Goal: Task Accomplishment & Management: Complete application form

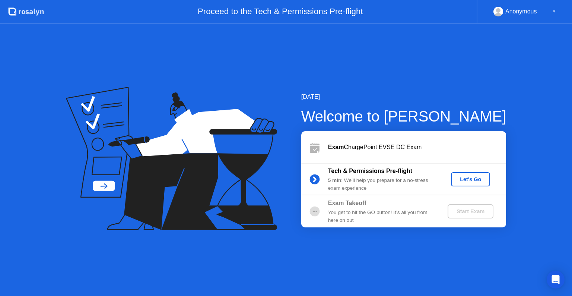
click at [472, 181] on div "Let's Go" at bounding box center [470, 179] width 33 height 6
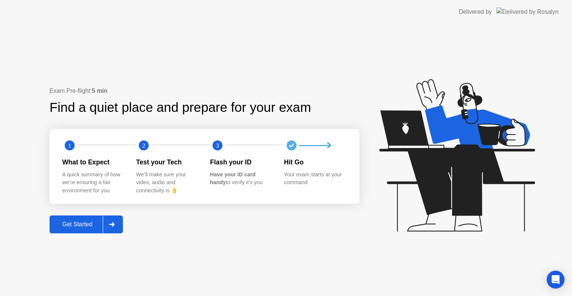
click at [91, 221] on div "Get Started" at bounding box center [77, 224] width 51 height 7
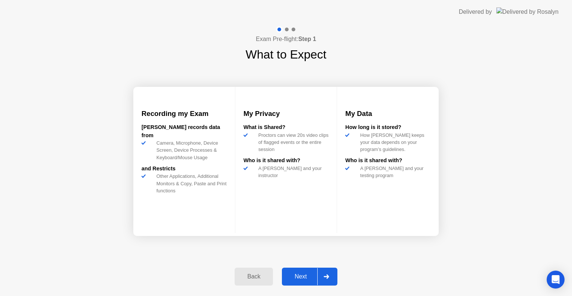
click at [302, 271] on button "Next" at bounding box center [309, 276] width 55 height 18
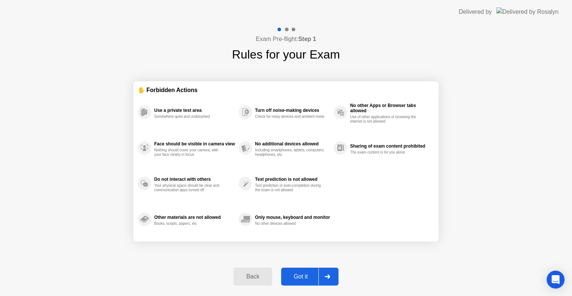
click at [302, 271] on button "Got it" at bounding box center [309, 276] width 57 height 18
select select "**********"
select select "*******"
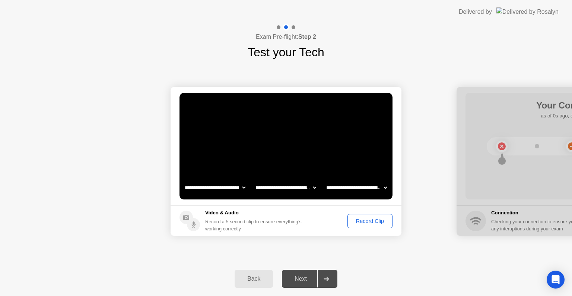
click at [367, 220] on div "Record Clip" at bounding box center [370, 221] width 40 height 6
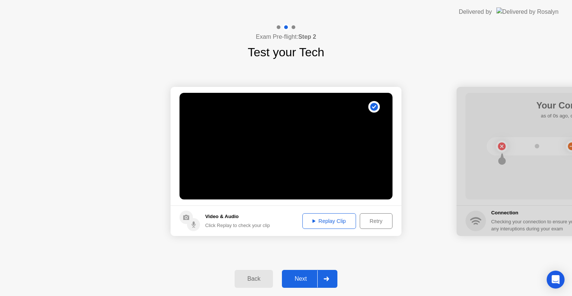
click at [307, 275] on div "Next" at bounding box center [300, 278] width 33 height 7
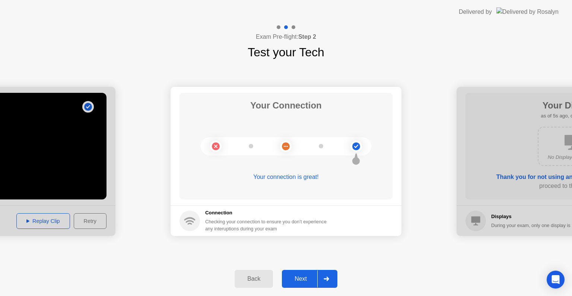
click at [307, 275] on div "Next" at bounding box center [300, 278] width 33 height 7
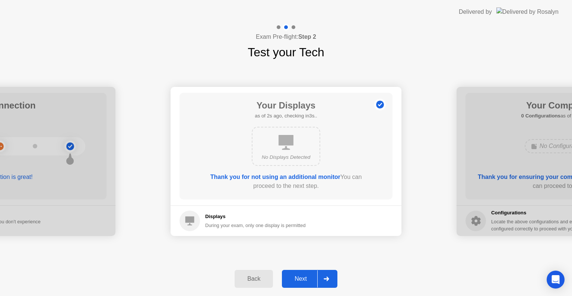
click at [307, 275] on div "Next" at bounding box center [300, 278] width 33 height 7
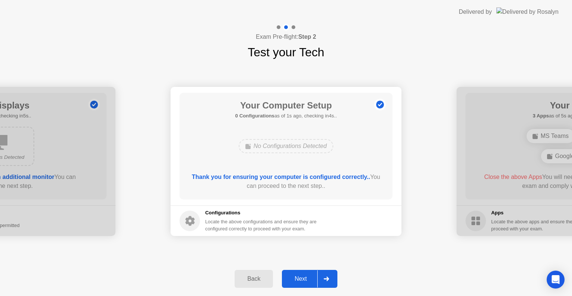
click at [307, 275] on div "Next" at bounding box center [300, 278] width 33 height 7
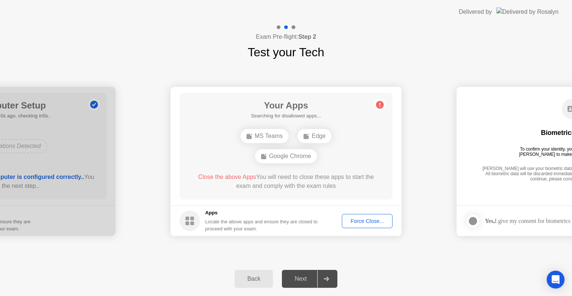
click at [361, 221] on div "Force Close..." at bounding box center [366, 221] width 45 height 6
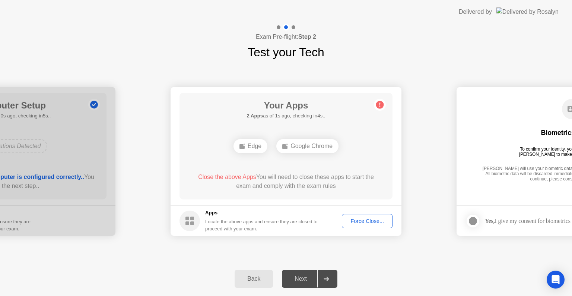
click at [360, 223] on div "Force Close..." at bounding box center [366, 221] width 45 height 6
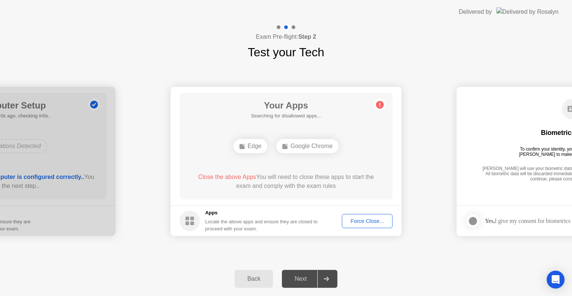
click at [359, 218] on div "Force Close..." at bounding box center [366, 221] width 45 height 6
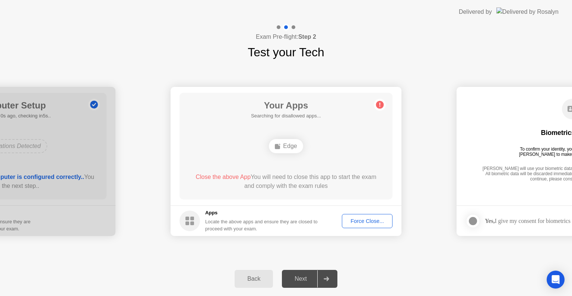
click at [361, 218] on div "Force Close..." at bounding box center [366, 221] width 45 height 6
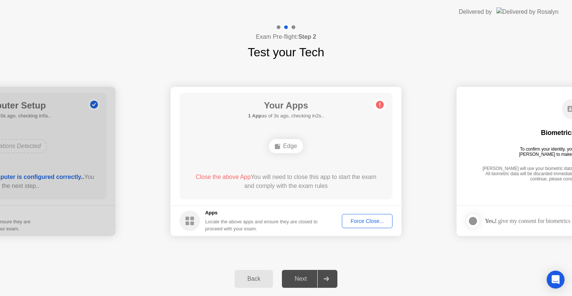
click at [290, 144] on div "Edge" at bounding box center [286, 146] width 34 height 14
click at [351, 222] on div "Force Close..." at bounding box center [366, 221] width 45 height 6
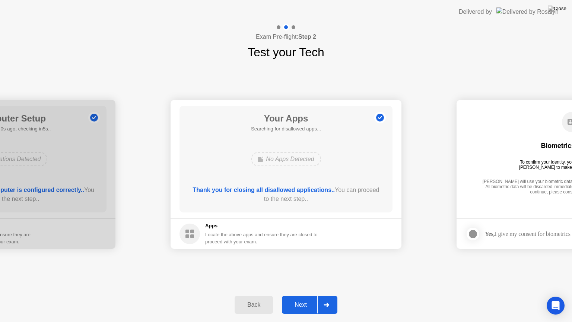
click at [296, 295] on div "Next" at bounding box center [300, 304] width 33 height 7
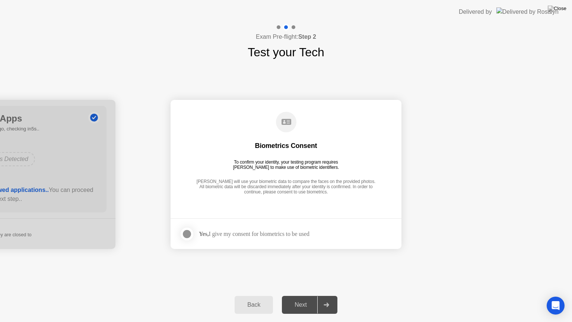
click at [188, 232] on div at bounding box center [186, 233] width 9 height 9
click at [300, 295] on div "Next" at bounding box center [300, 304] width 33 height 7
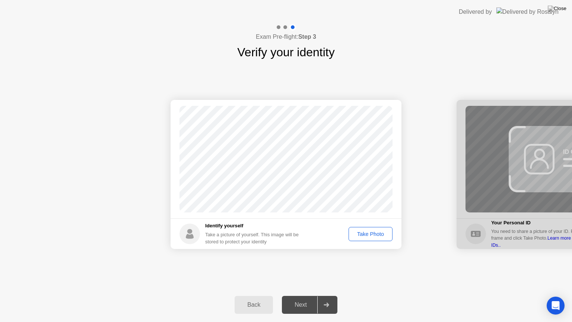
click at [376, 227] on button "Take Photo" at bounding box center [370, 234] width 44 height 14
click at [296, 295] on div "Next" at bounding box center [300, 304] width 33 height 7
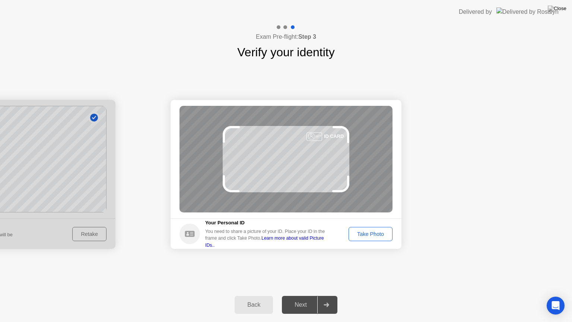
click at [370, 231] on div "Take Photo" at bounding box center [370, 234] width 39 height 6
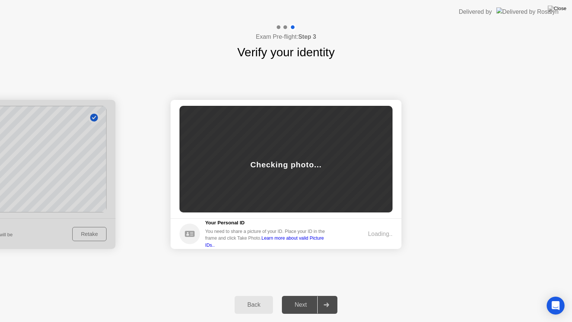
click at [370, 230] on div "Loading.." at bounding box center [380, 233] width 25 height 9
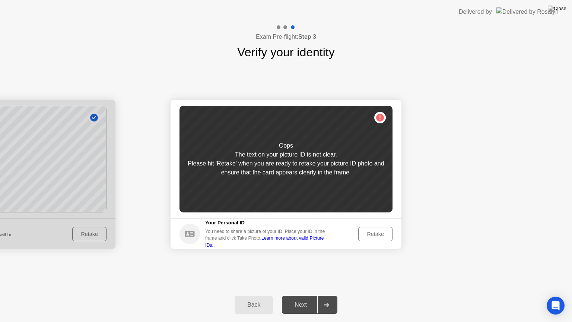
click at [370, 231] on div "Retake" at bounding box center [375, 234] width 29 height 6
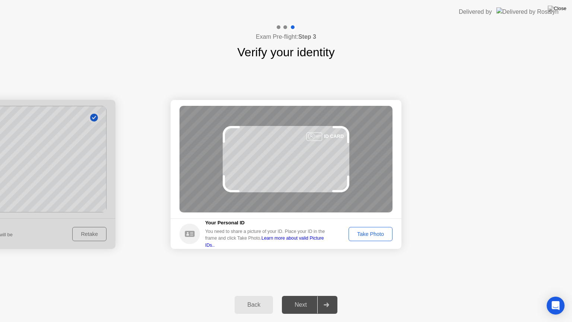
click at [370, 231] on div "Take Photo" at bounding box center [370, 234] width 39 height 6
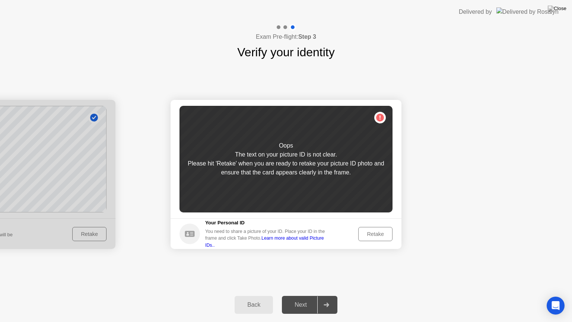
click at [370, 231] on div "Retake" at bounding box center [375, 234] width 29 height 6
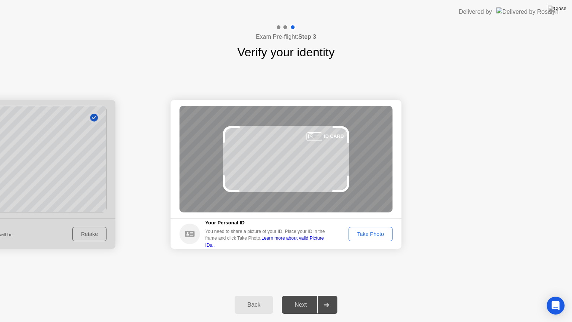
click at [370, 231] on div "Take Photo" at bounding box center [370, 234] width 39 height 6
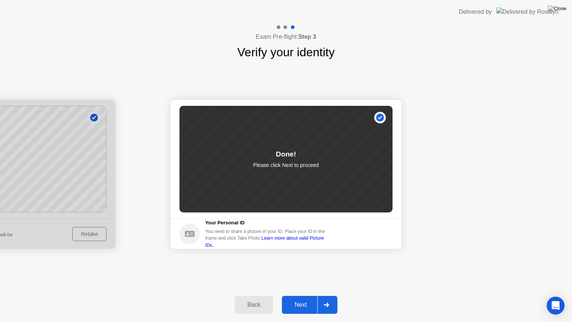
click at [301, 295] on div "Next" at bounding box center [300, 304] width 33 height 7
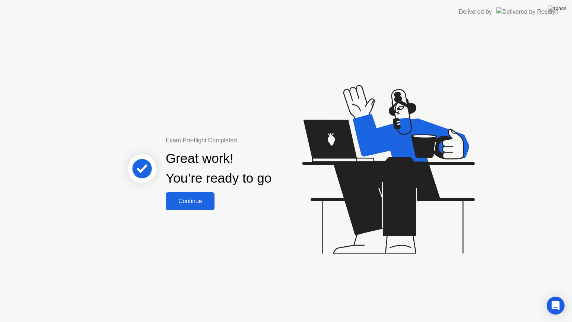
click at [196, 200] on div "Continue" at bounding box center [190, 201] width 44 height 7
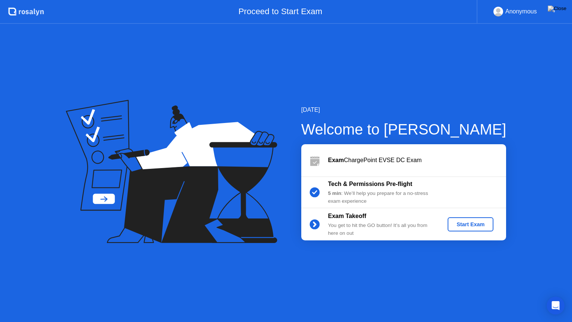
click at [466, 221] on div "Start Exam" at bounding box center [470, 224] width 40 height 6
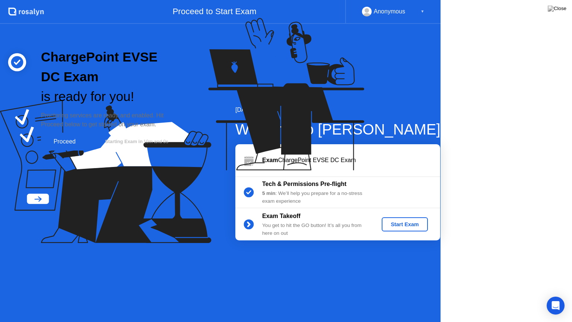
click at [380, 193] on icon at bounding box center [284, 97] width 192 height 191
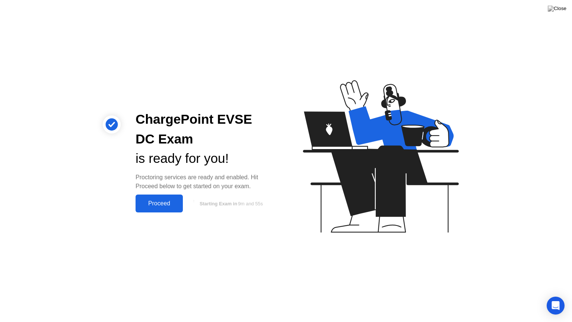
click at [165, 202] on div "Proceed" at bounding box center [159, 203] width 43 height 7
